Goal: Task Accomplishment & Management: Use online tool/utility

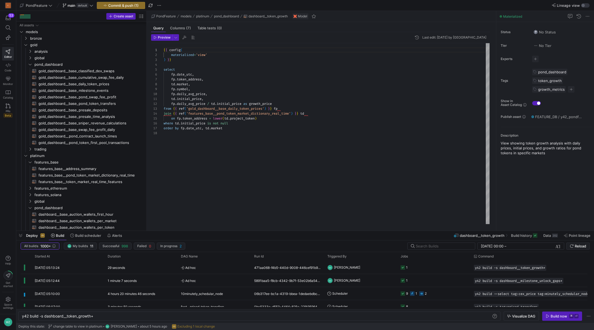
scroll to position [0, 72]
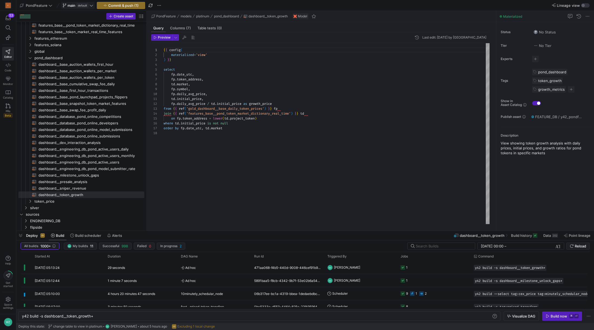
click at [91, 6] on icon at bounding box center [91, 6] width 3 height 2
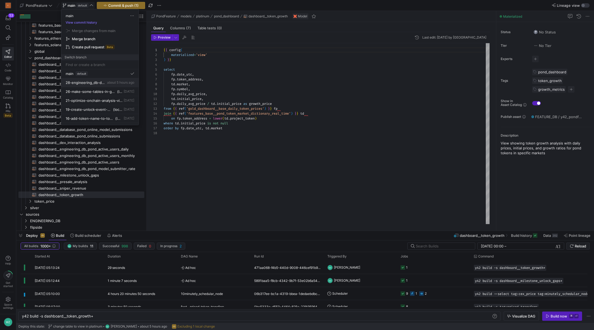
click at [90, 81] on span "28-engineering_db-database_pond_online-pond_token_addresses" at bounding box center [86, 82] width 40 height 4
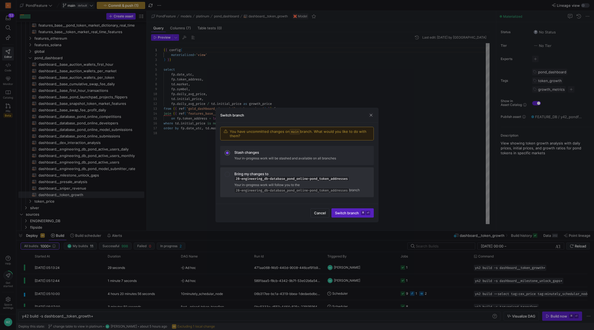
click at [343, 172] on div "Bring my changes to 28-engineering_db-database_pond_online-pond_token_addresses" at bounding box center [301, 176] width 135 height 9
click at [357, 215] on span "Switch branch ⌘ ⏎" at bounding box center [352, 213] width 35 height 4
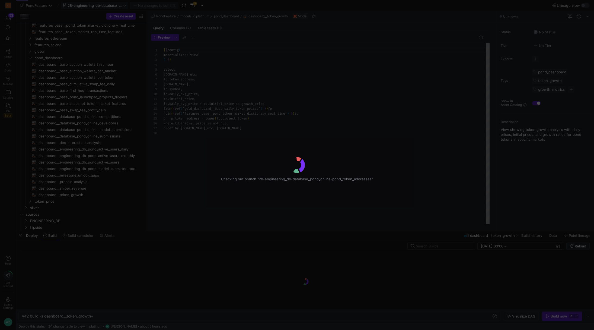
scroll to position [49, 0]
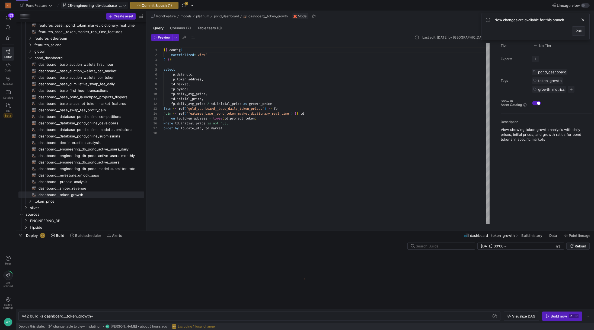
click at [579, 29] on span "Pull" at bounding box center [579, 31] width 6 height 4
click at [292, 141] on div "{ { config ( materialized = 'view' ) } } select fp . date_utc , fp . token_addr…" at bounding box center [327, 133] width 326 height 181
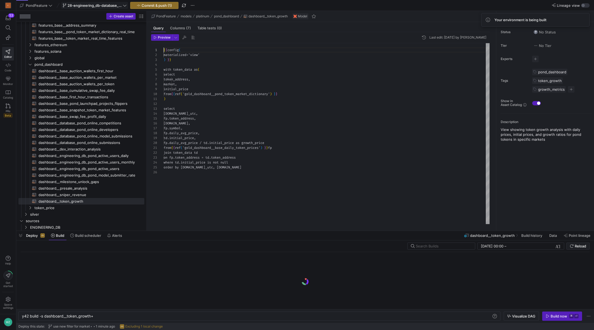
scroll to position [0, 0]
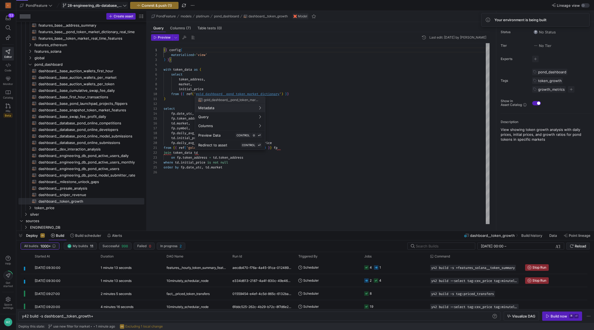
click at [227, 93] on div at bounding box center [297, 165] width 594 height 330
click at [277, 74] on div "{ { config ( materialized = 'view' ) } } with token_data as ( select token_addr…" at bounding box center [327, 133] width 326 height 181
click at [242, 94] on div "{ { config ( materialized = 'view' ) } } with token_data as ( select token_addr…" at bounding box center [327, 133] width 326 height 181
type textarea "{{ config( materialized='table', cluster_by=['token_address'] ) }} select lower…"
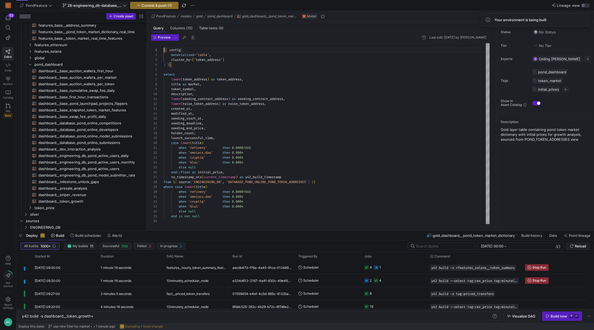
scroll to position [124, 0]
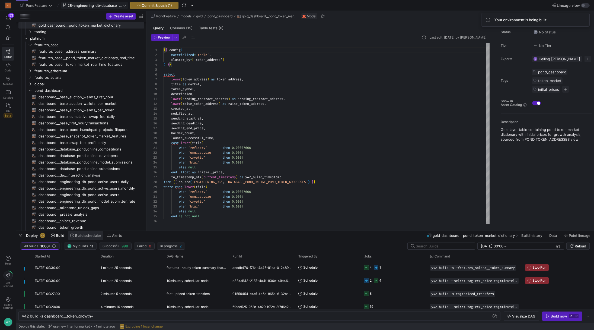
click at [77, 237] on span "Build scheduler" at bounding box center [88, 235] width 26 height 4
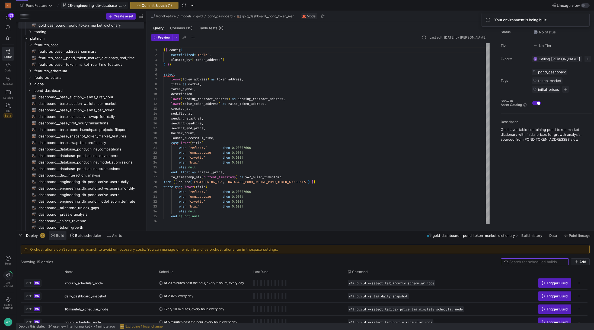
click at [60, 236] on span "Build" at bounding box center [60, 235] width 8 height 4
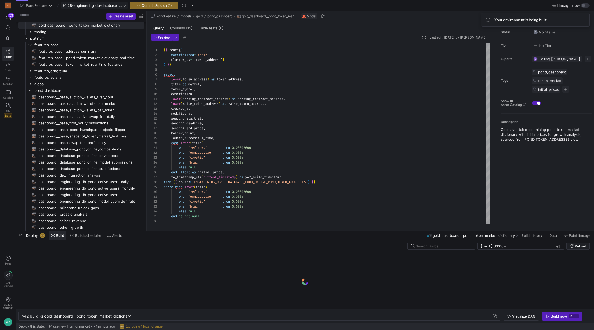
scroll to position [0, 110]
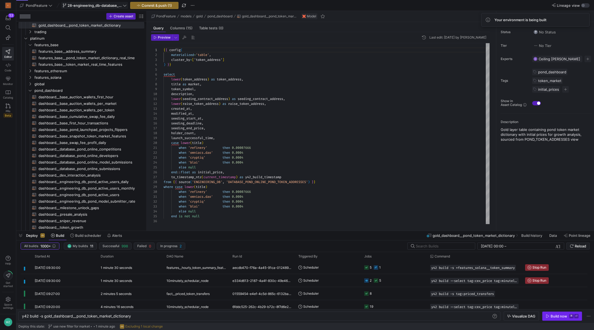
click at [573, 316] on kbd "⌘" at bounding box center [572, 316] width 4 height 4
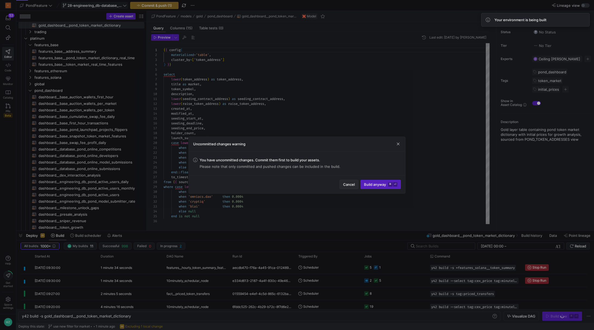
click at [345, 183] on span "Cancel" at bounding box center [349, 184] width 12 height 4
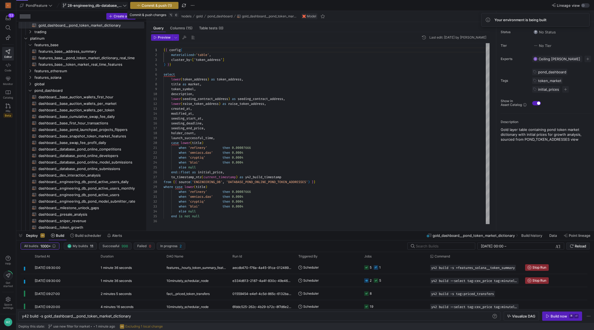
click at [170, 8] on span "button" at bounding box center [155, 5] width 48 height 7
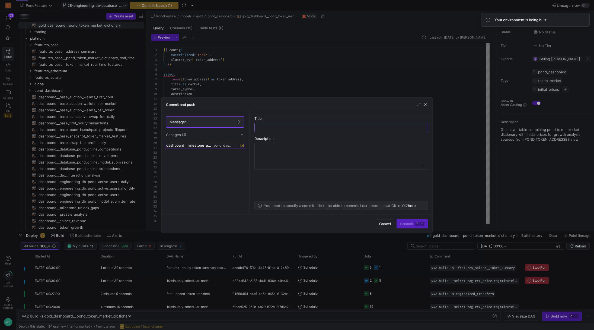
click at [196, 145] on span "dashboard__milestone_unlock_gaps.yml" at bounding box center [189, 145] width 46 height 4
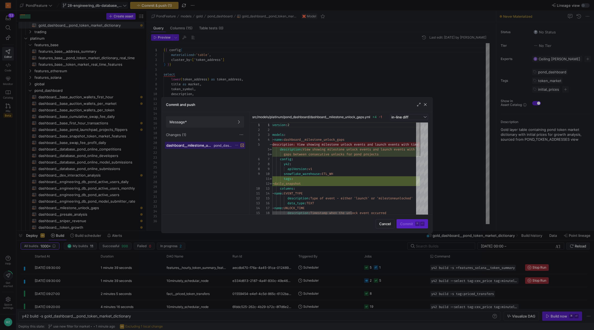
scroll to position [49, 0]
click at [410, 221] on div "Commit ⌘ ⏎" at bounding box center [412, 223] width 31 height 9
click at [216, 124] on span at bounding box center [205, 121] width 78 height 11
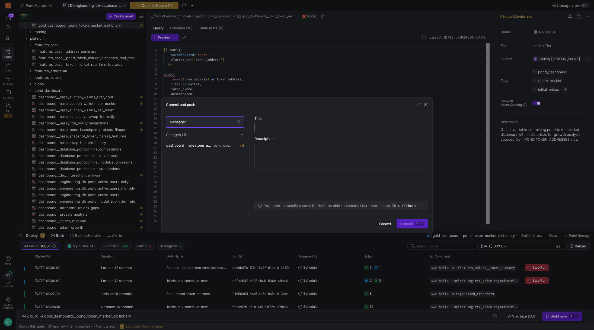
click at [280, 125] on input "text" at bounding box center [341, 127] width 164 height 4
type input "Daily snapshot"
click at [403, 224] on span "Commit ⌘ ⏎" at bounding box center [412, 223] width 24 height 4
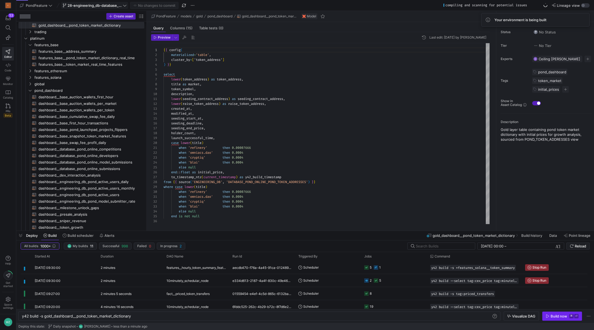
click at [556, 318] on div "Build now" at bounding box center [559, 316] width 17 height 4
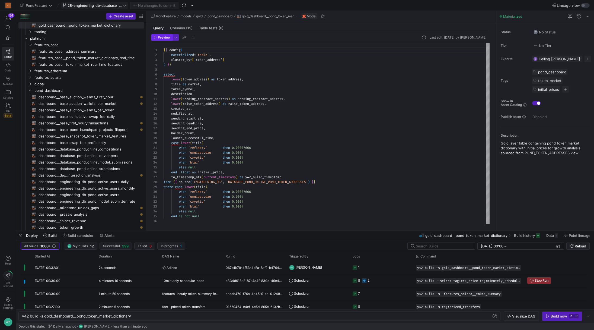
click at [167, 39] on span "button" at bounding box center [161, 37] width 21 height 6
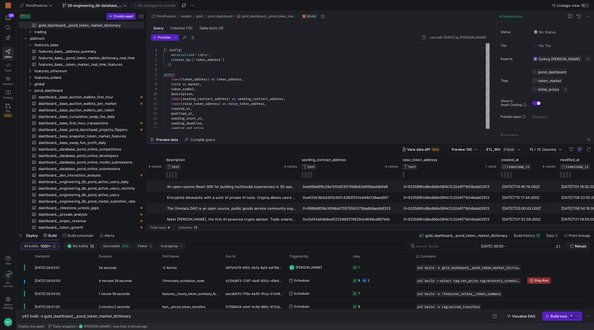
scroll to position [0, 0]
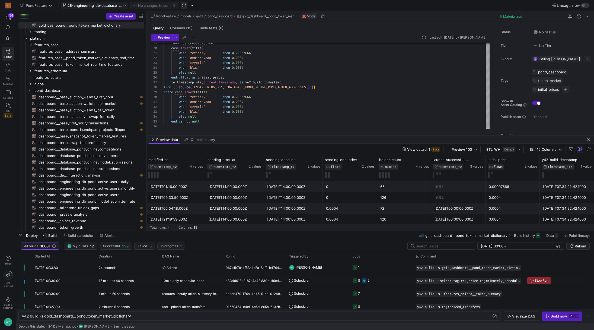
click at [183, 4] on span "button" at bounding box center [184, 5] width 7 height 7
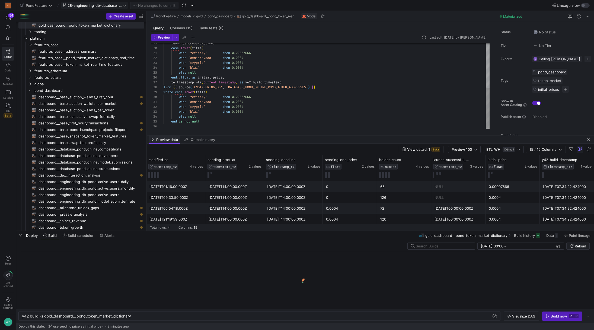
type textarea "y42 build"
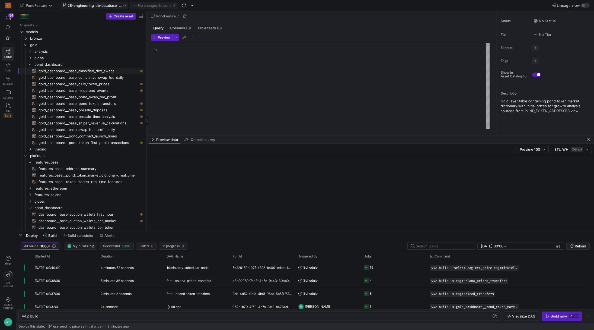
click at [97, 72] on span "gold_dashboard__base_classified_dex_swaps​​​​​​​​​​" at bounding box center [89, 71] width 100 height 6
type textarea "{{ config( materialized='incremental', incremental_strategy='merge', unique_key…"
type textarea "y42 build -s gold_dashboard__base_classified_dex_swaps"
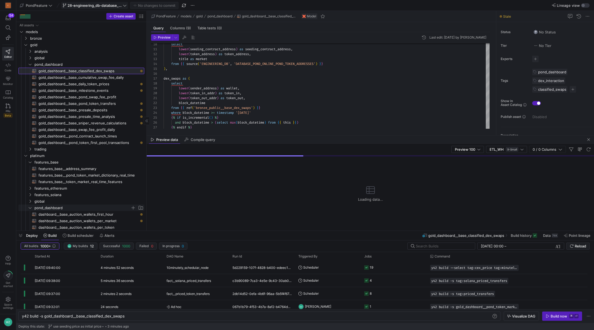
scroll to position [87, 0]
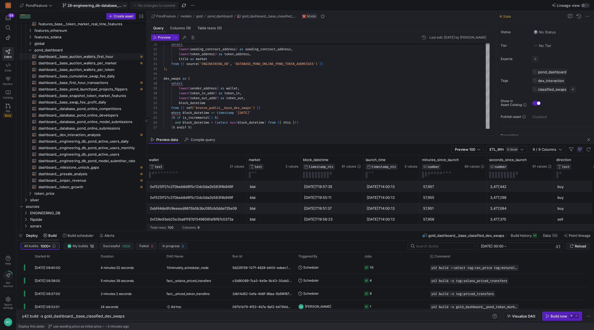
click at [99, 56] on span "dashboard__base_auction_wallets_first_hour​​​​​​​​​​" at bounding box center [89, 56] width 100 height 6
type textarea "{{ config( materialized='table' ) }} with token_meta as ( select title as marke…"
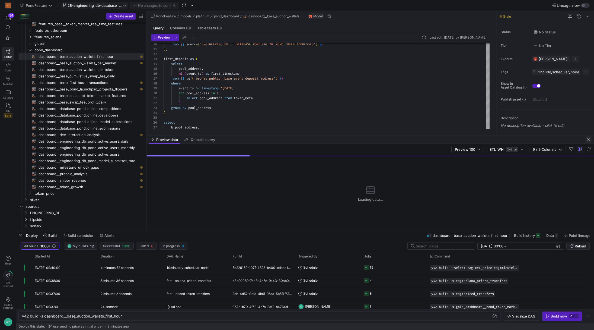
click at [589, 140] on span "button" at bounding box center [589, 139] width 7 height 7
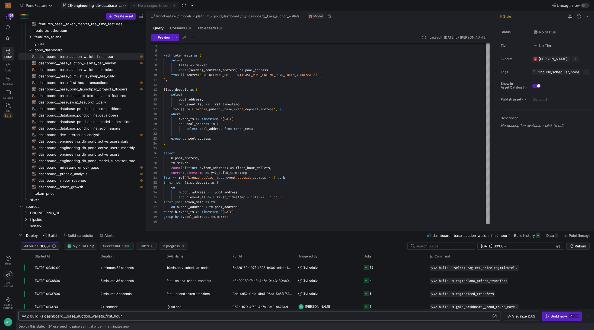
click at [329, 315] on div "y42 build -s dashboard__base_auction_wallets_first _hour" at bounding box center [257, 316] width 470 height 4
type textarea "y42 build -s dashboard__base_auction_wallets_first_hour+"
click at [567, 316] on div "Build now" at bounding box center [559, 316] width 17 height 4
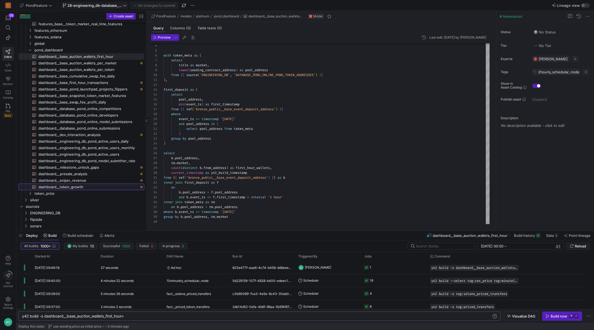
click at [95, 187] on span "dashboard__token_growth​​​​​​​​​​" at bounding box center [89, 187] width 100 height 6
type textarea "{{ config( materialized='view' ) }} with token_data as ( select lower(token_add…"
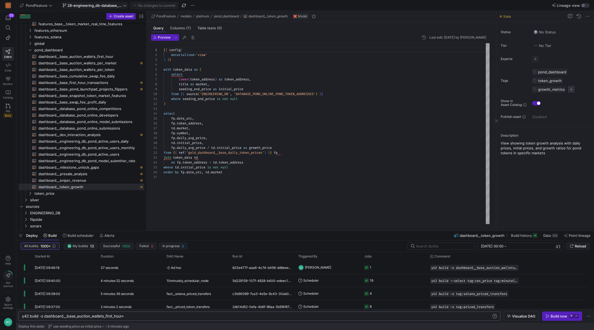
click at [570, 89] on span "button" at bounding box center [571, 89] width 7 height 7
type input "daily"
click at [553, 99] on input at bounding box center [546, 97] width 49 height 4
type input "dail"
click at [183, 7] on div at bounding box center [297, 165] width 594 height 330
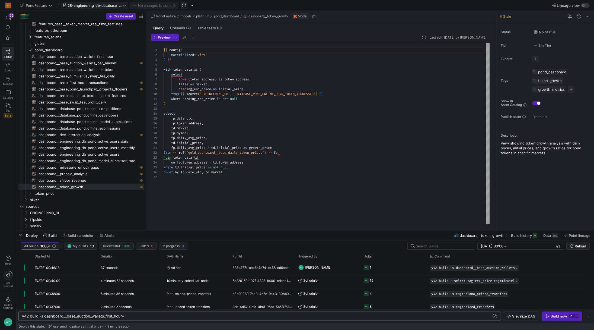
click at [183, 4] on span "button" at bounding box center [184, 5] width 7 height 7
